Goal: Task Accomplishment & Management: Complete application form

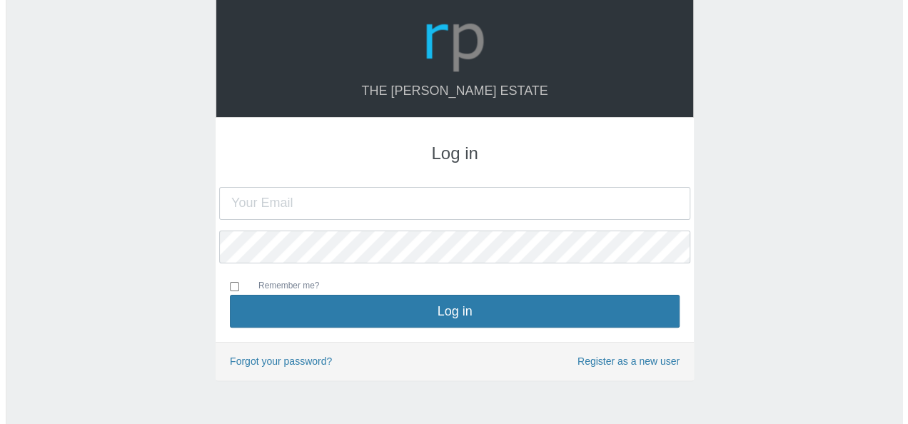
scroll to position [46, 0]
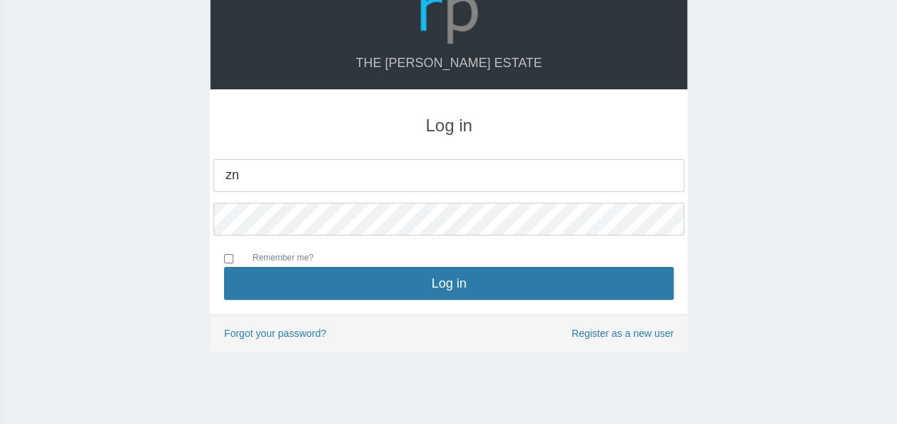
type input "[EMAIL_ADDRESS][DOMAIN_NAME]"
click at [224, 254] on input "Remember me?" at bounding box center [228, 258] width 9 height 9
checkbox input "true"
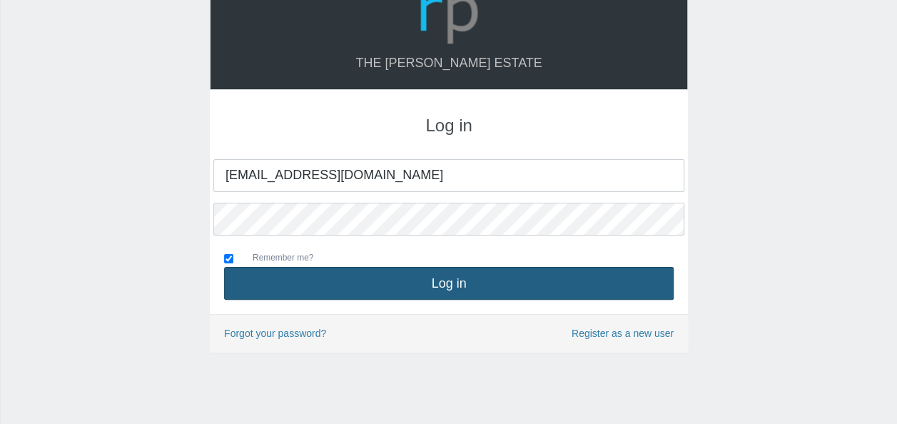
click at [474, 288] on button "Log in" at bounding box center [449, 283] width 450 height 33
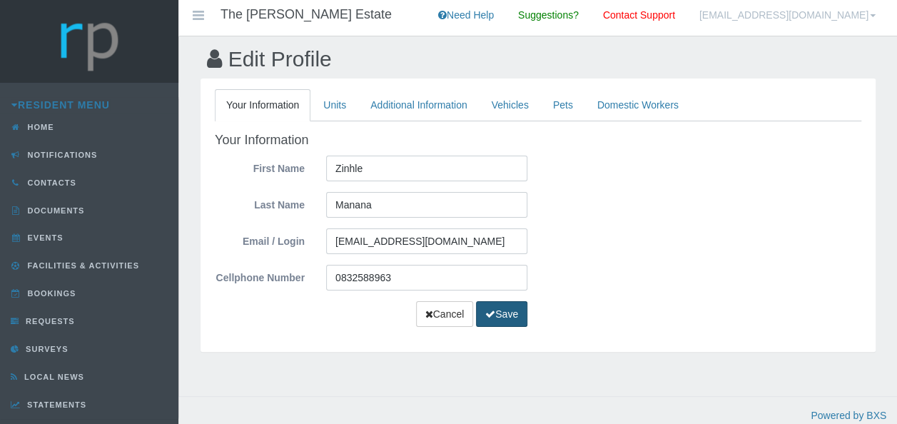
click at [497, 315] on button "Save" at bounding box center [501, 314] width 51 height 26
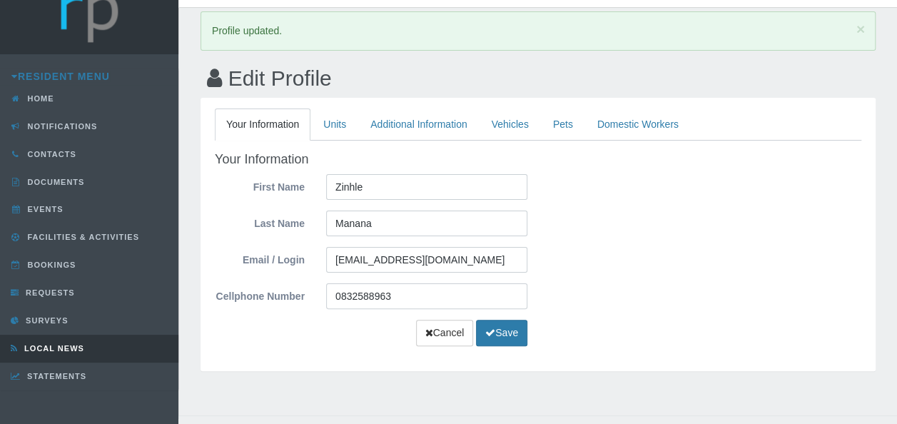
scroll to position [54, 0]
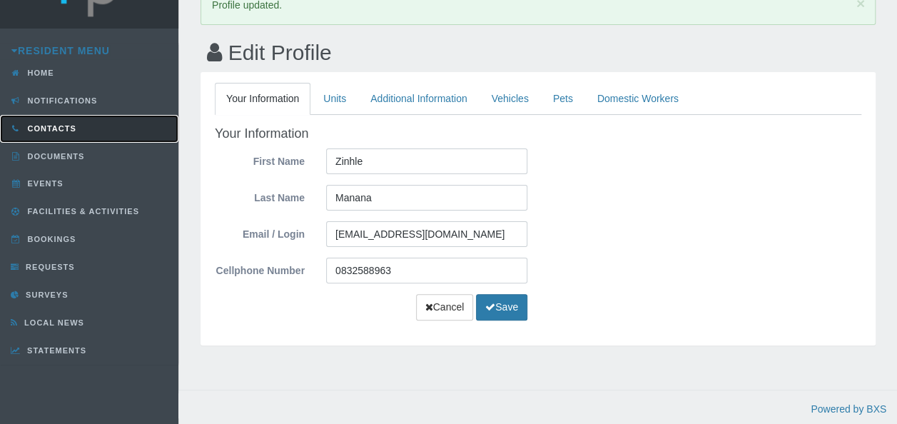
click at [73, 126] on link "Contacts" at bounding box center [89, 129] width 178 height 28
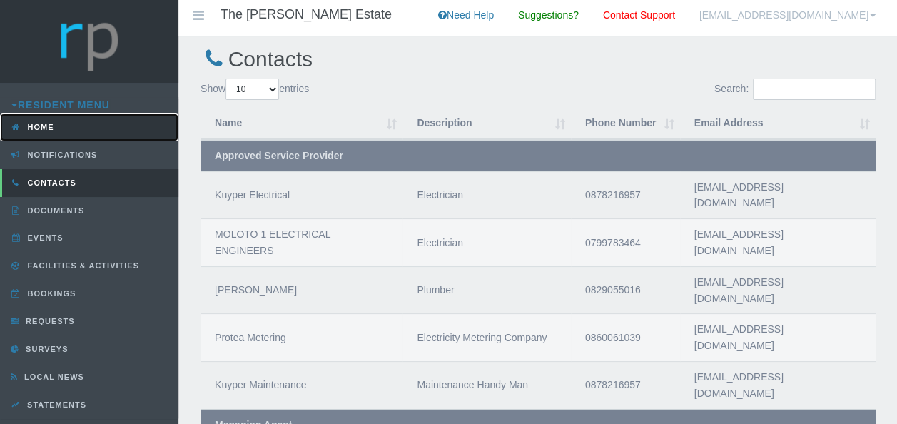
click at [49, 127] on span "Home" at bounding box center [39, 127] width 30 height 9
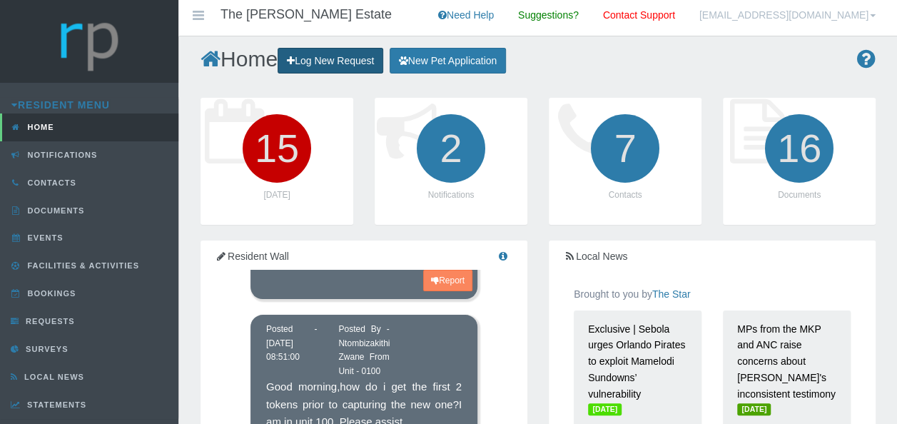
click at [335, 59] on link "Log New Request" at bounding box center [331, 61] width 106 height 26
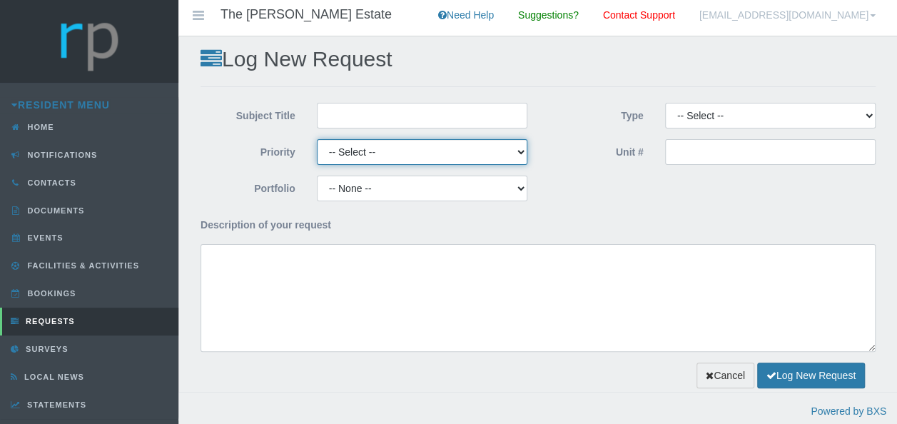
click at [514, 151] on select "-- Select -- High Low Normal" at bounding box center [422, 152] width 211 height 26
select select "MEDIUM"
click at [317, 139] on select "-- Select -- High Low Normal" at bounding box center [422, 152] width 211 height 26
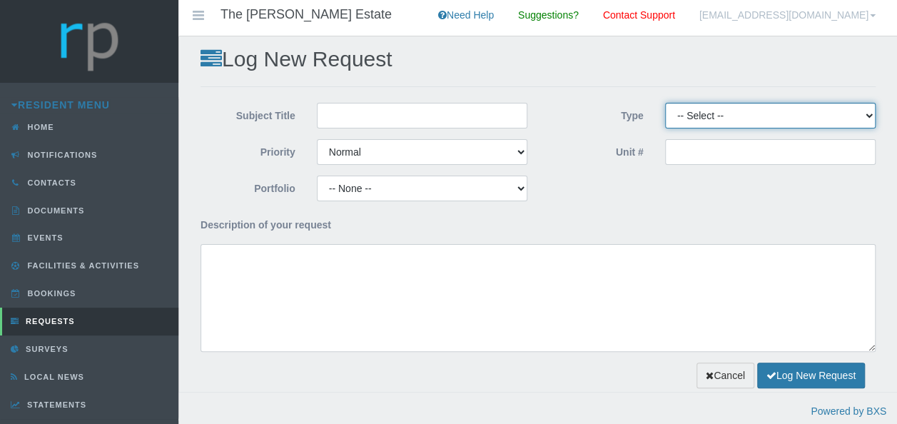
click at [861, 116] on select "-- Select -- Complaint Compliment Enquiry Request for maintenance Other (not li…" at bounding box center [770, 116] width 211 height 26
select select "Other"
click at [665, 103] on select "-- Select -- Complaint Compliment Enquiry Request for maintenance Other (not li…" at bounding box center [770, 116] width 211 height 26
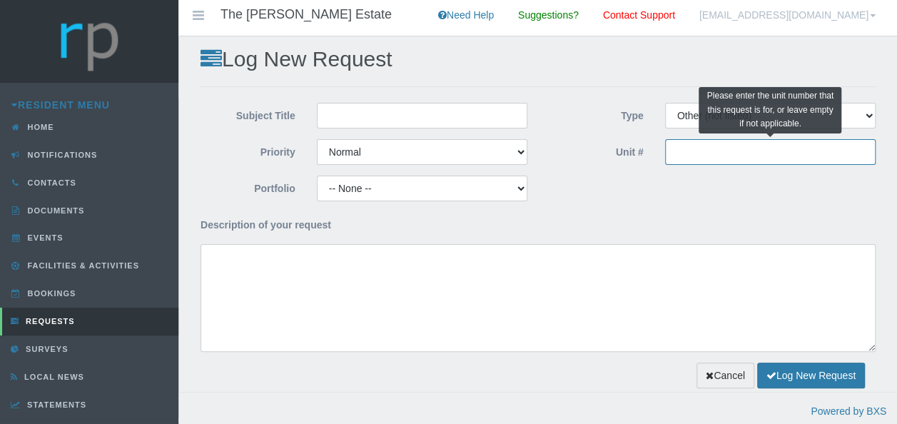
click at [686, 151] on input "Unit #" at bounding box center [770, 152] width 211 height 26
type input "97"
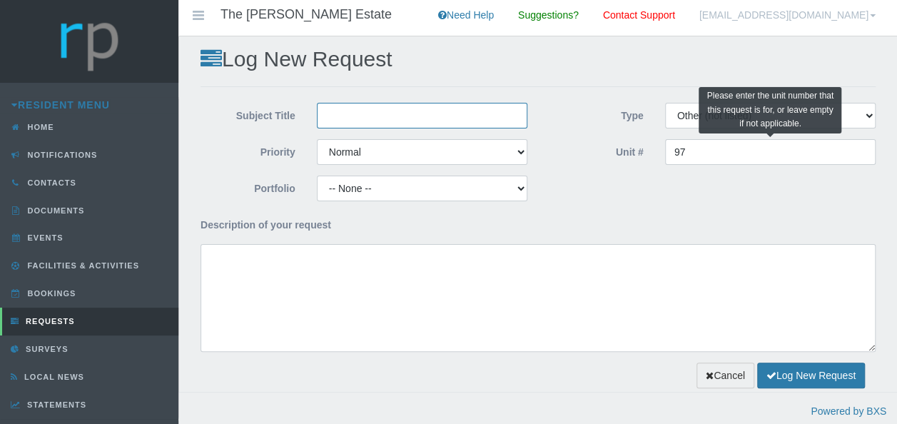
click at [432, 119] on input "Subject Title" at bounding box center [422, 116] width 211 height 26
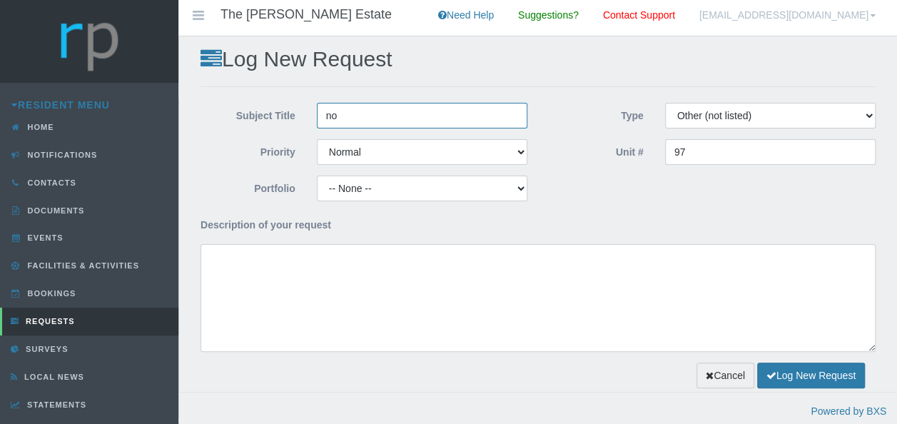
type input "n"
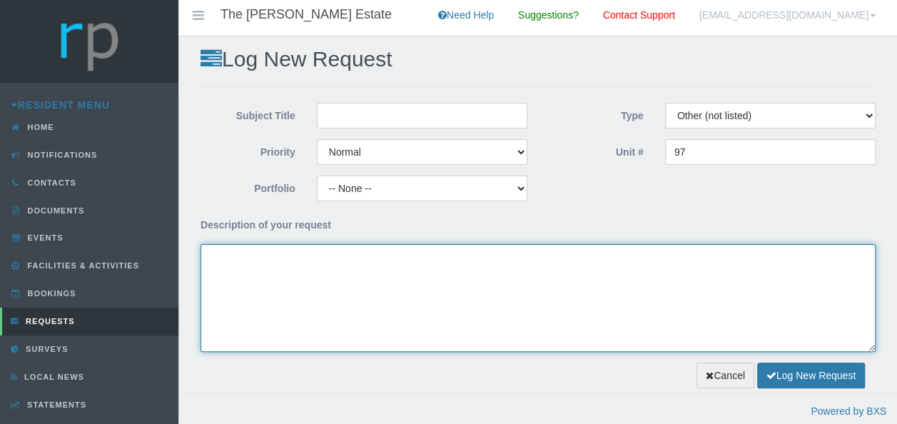
click at [312, 257] on textarea "Description of your request" at bounding box center [538, 298] width 675 height 108
type textarea "No longer a resident , please delete profile"
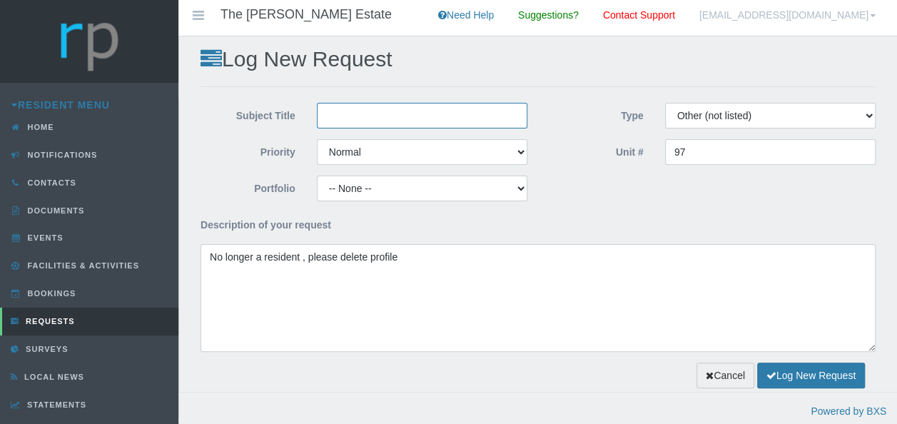
click at [378, 116] on input "Subject Title" at bounding box center [422, 116] width 211 height 26
type input "No longer a resident"
click at [686, 11] on link "Contact Support" at bounding box center [638, 18] width 93 height 36
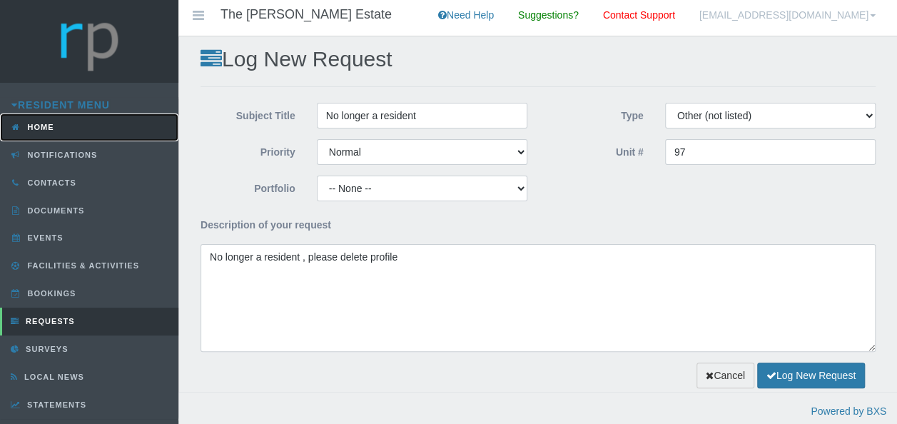
click at [34, 126] on span "Home" at bounding box center [39, 127] width 30 height 9
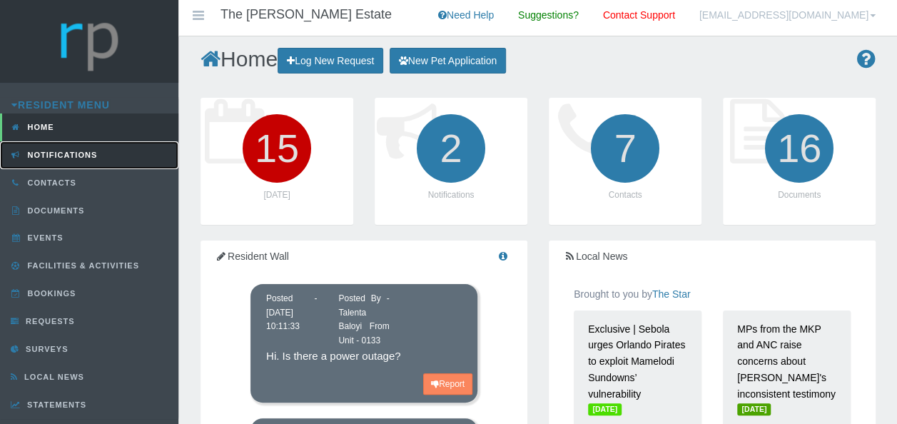
click at [50, 151] on span "Notifications" at bounding box center [60, 155] width 73 height 9
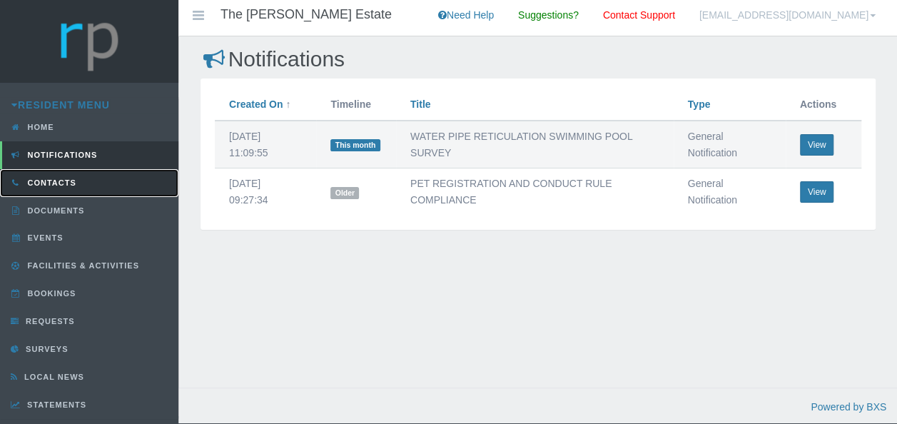
click at [43, 189] on link "Contacts" at bounding box center [89, 183] width 178 height 28
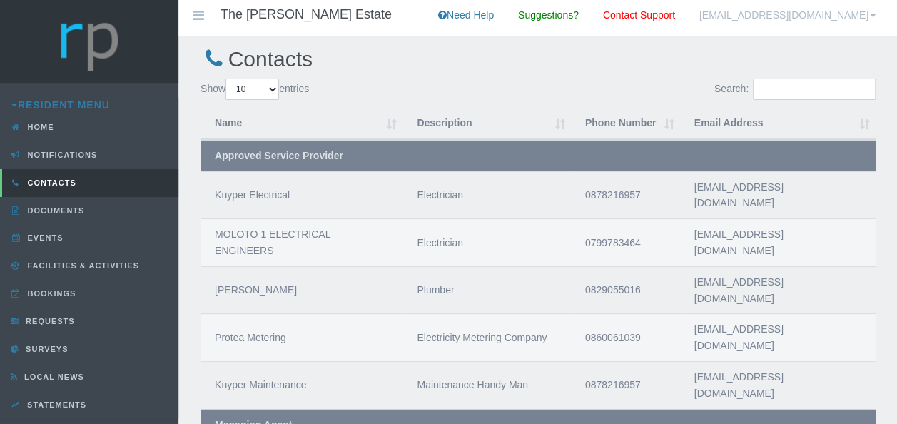
click at [868, 13] on link "[EMAIL_ADDRESS][DOMAIN_NAME]" at bounding box center [788, 18] width 198 height 36
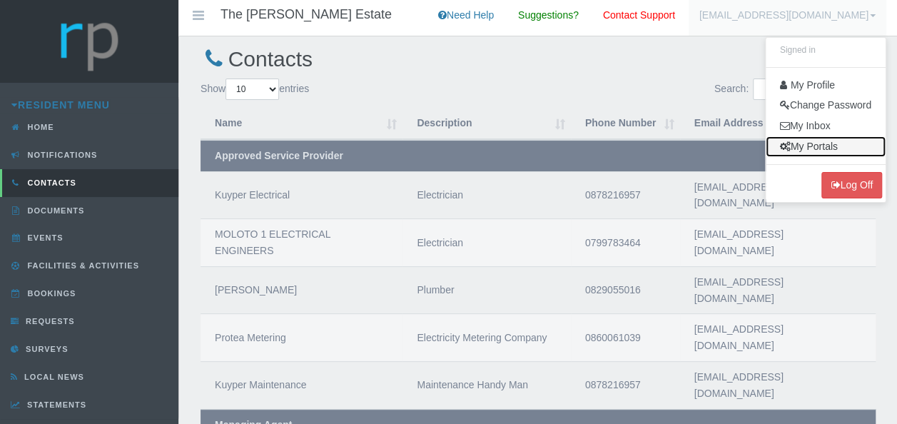
click at [809, 148] on link "My Portals" at bounding box center [826, 146] width 120 height 21
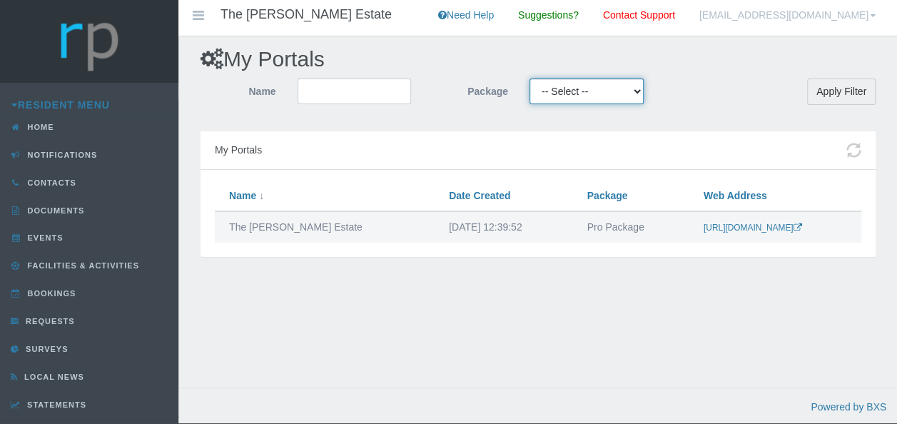
click at [635, 91] on select "-- Select -- Essential Free Package Light Package Pro Package Pro Light Pro Plu…" at bounding box center [586, 91] width 114 height 26
